Goal: Information Seeking & Learning: Find specific fact

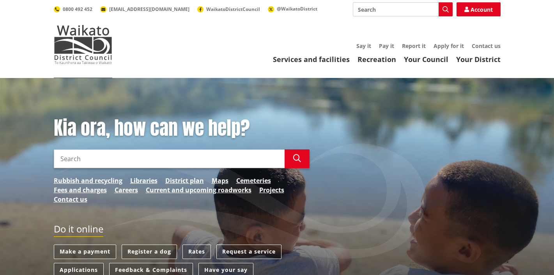
click at [115, 161] on input "Search" at bounding box center [169, 158] width 231 height 19
click at [79, 158] on input "rates" at bounding box center [169, 158] width 231 height 19
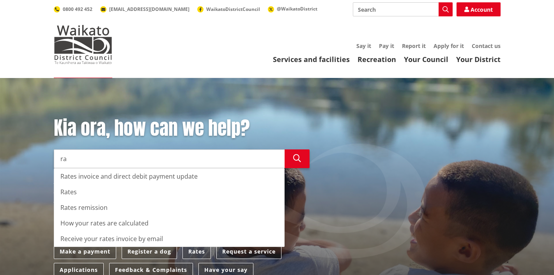
type input "r"
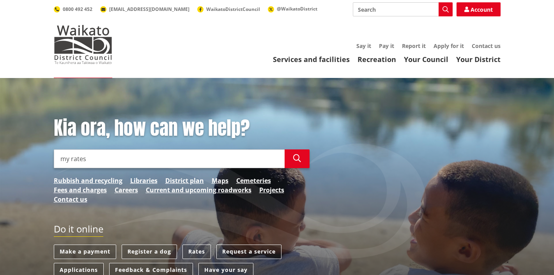
type input "my rates"
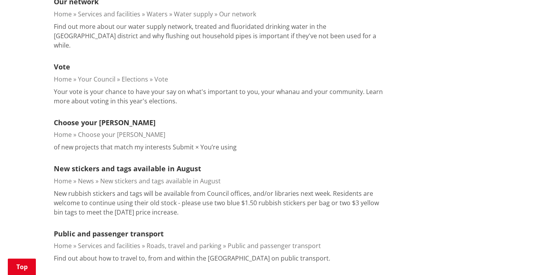
scroll to position [802, 0]
